Goal: Information Seeking & Learning: Learn about a topic

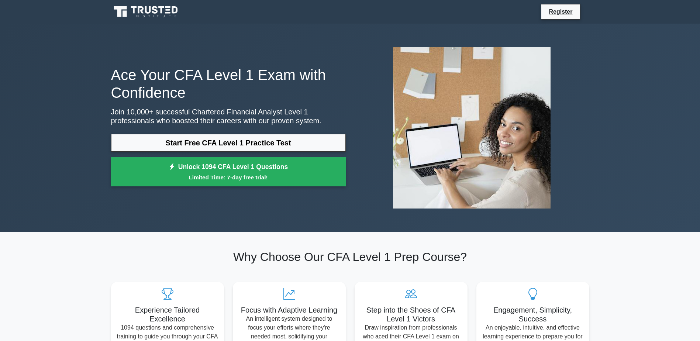
click at [304, 133] on div "Ace Your CFA Level 1 Exam with Confidence Join 10,000+ successful Chartered Fin…" at bounding box center [229, 128] width 244 height 124
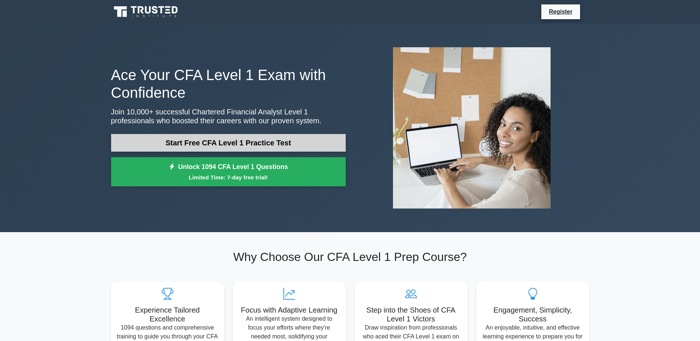
click at [284, 141] on link "Start Free CFA Level 1 Practice Test" at bounding box center [228, 143] width 235 height 18
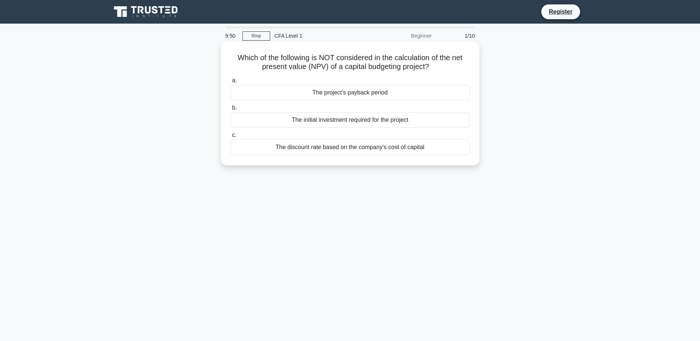
click at [364, 92] on div "The project's payback period" at bounding box center [350, 93] width 239 height 16
click at [231, 83] on input "a. The project's payback period" at bounding box center [231, 80] width 0 height 5
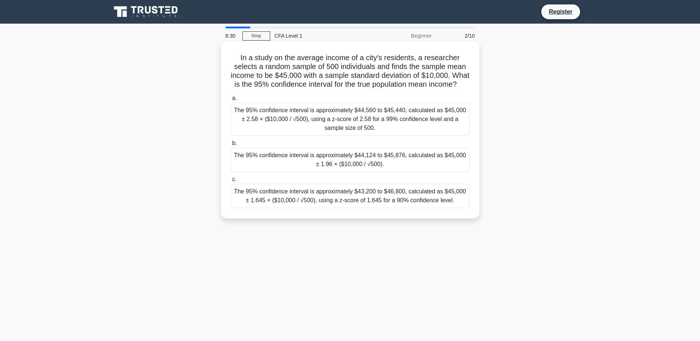
click at [399, 202] on div "The 95% confidence interval is approximately $43,200 to $46,800, calculated as …" at bounding box center [350, 196] width 239 height 24
click at [231, 182] on input "c. The 95% confidence interval is approximately $43,200 to $46,800, calculated …" at bounding box center [231, 179] width 0 height 5
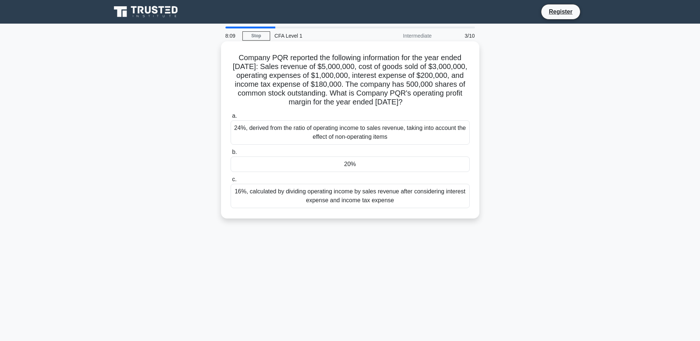
click at [408, 194] on div "16%, calculated by dividing operating income by sales revenue after considering…" at bounding box center [350, 196] width 239 height 24
click at [231, 182] on input "c. 16%, calculated by dividing operating income by sales revenue after consider…" at bounding box center [231, 179] width 0 height 5
